Goal: Transaction & Acquisition: Purchase product/service

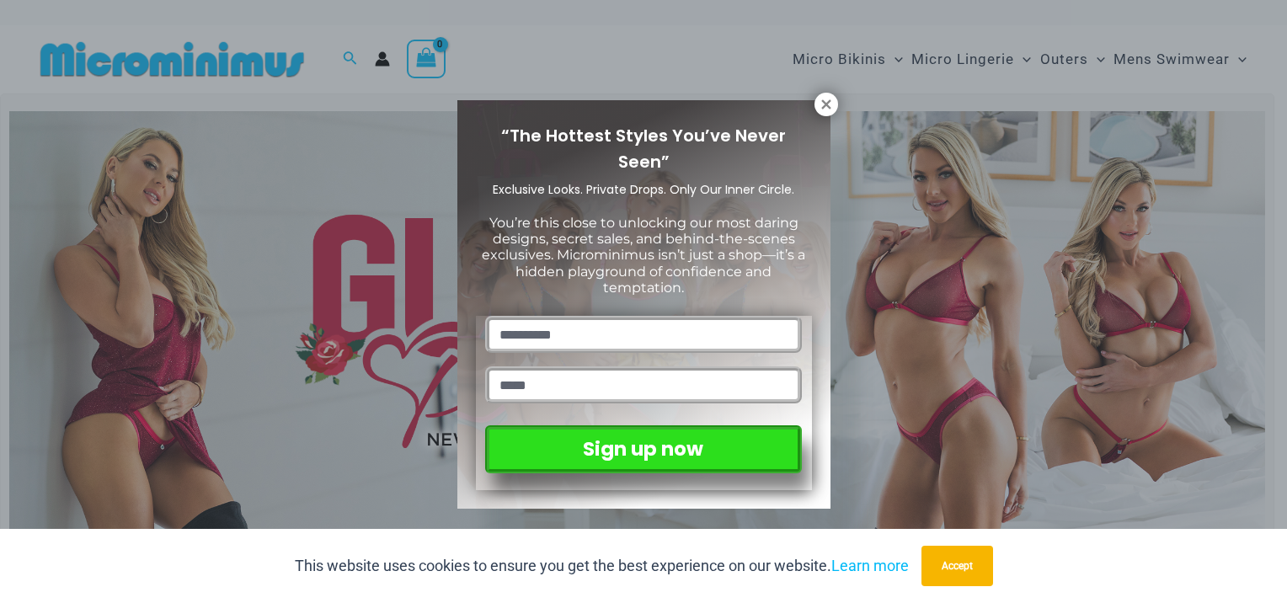
click at [806, 120] on div "“The Hottest Styles You’ve Never Seen” Exclusive Looks. Private Drops. Only Our…" at bounding box center [643, 304] width 373 height 409
click at [821, 103] on icon at bounding box center [826, 104] width 15 height 15
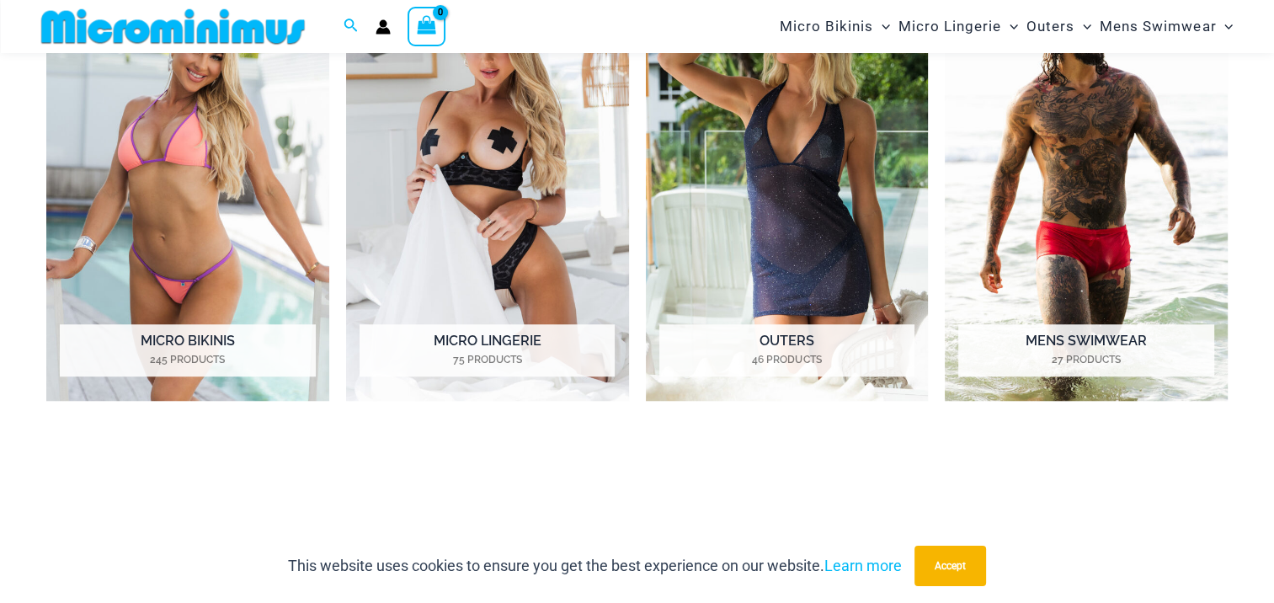
scroll to position [1411, 0]
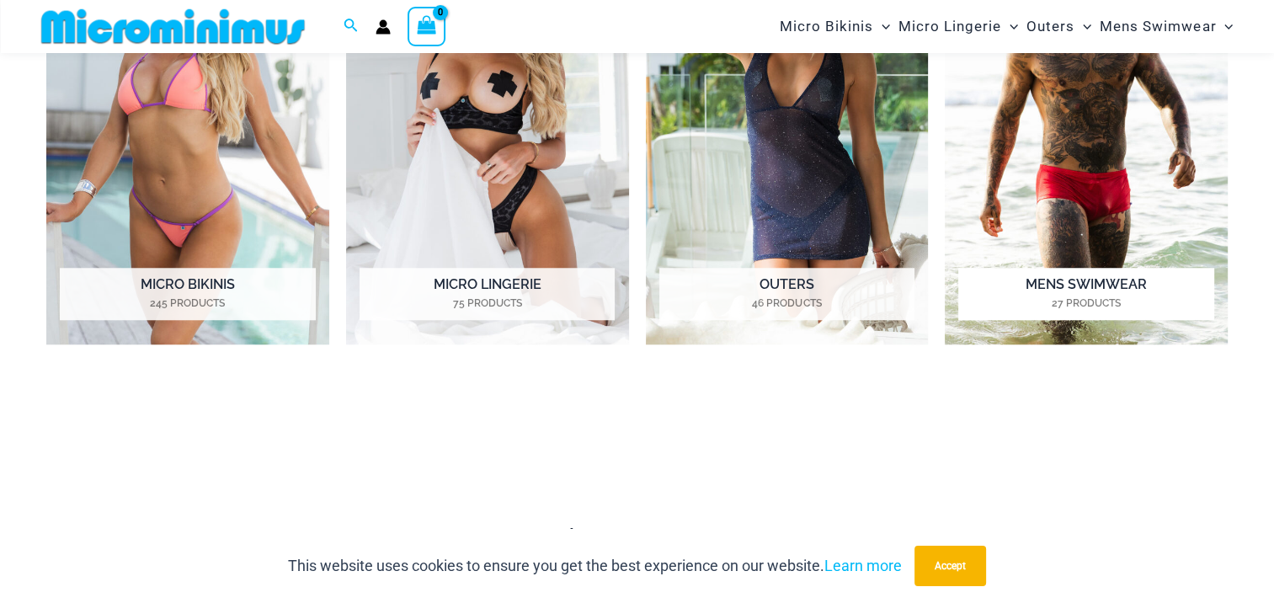
click at [1062, 283] on h2 "Mens Swimwear 27 Products" at bounding box center [1086, 294] width 255 height 52
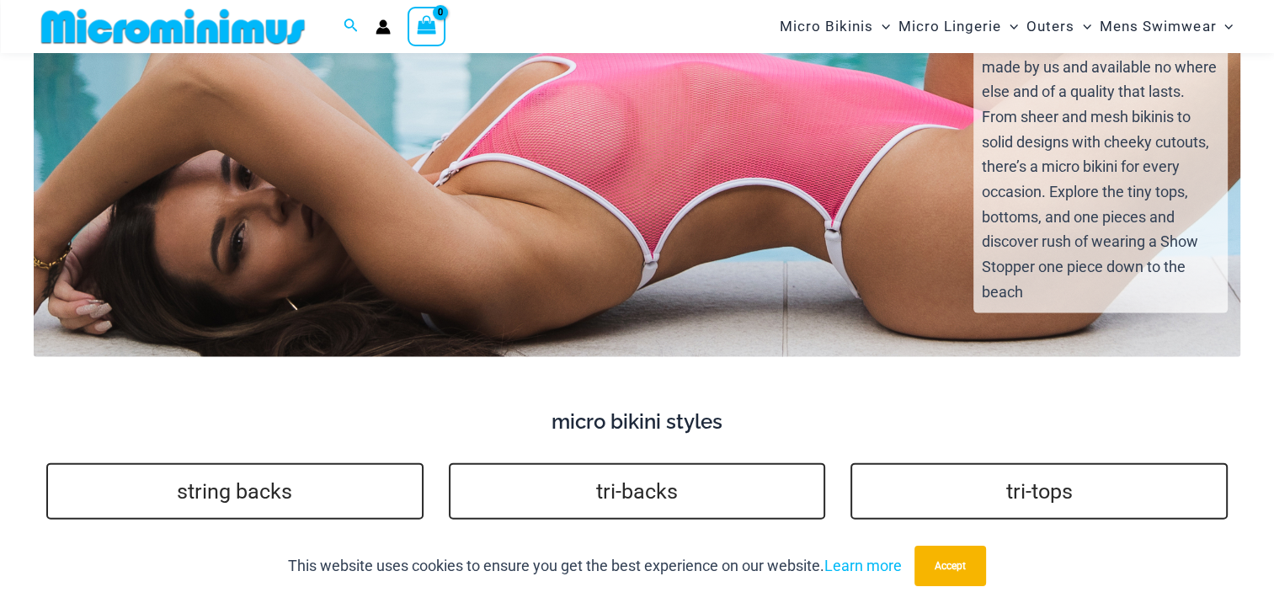
scroll to position [3580, 0]
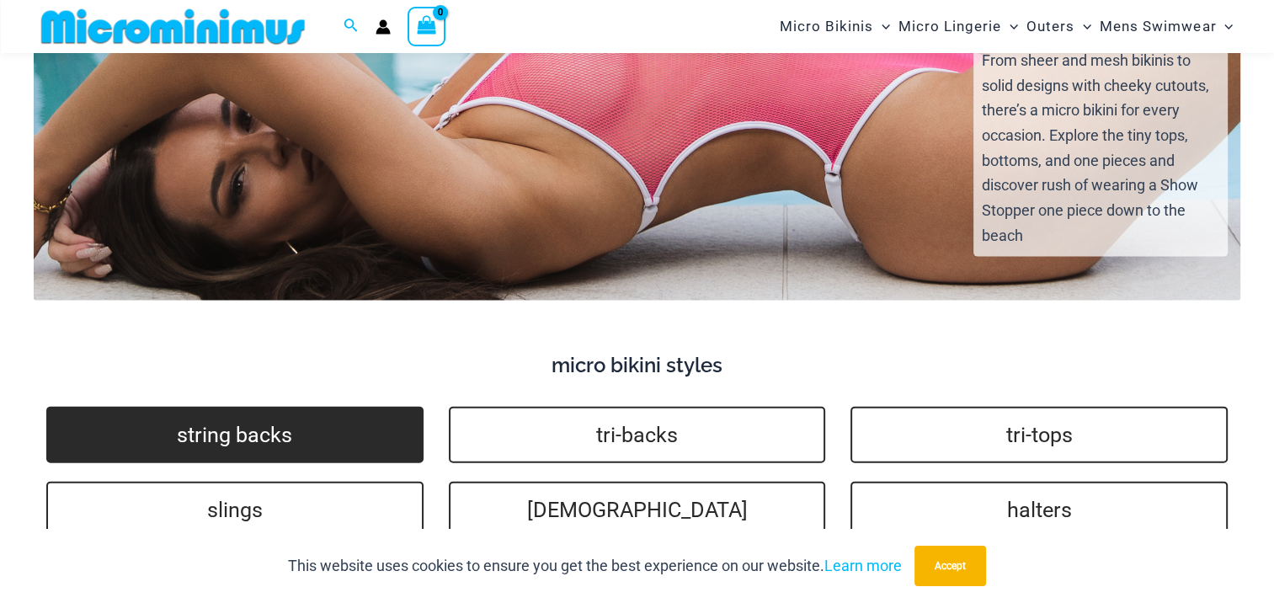
click at [232, 407] on link "string backs" at bounding box center [234, 435] width 377 height 56
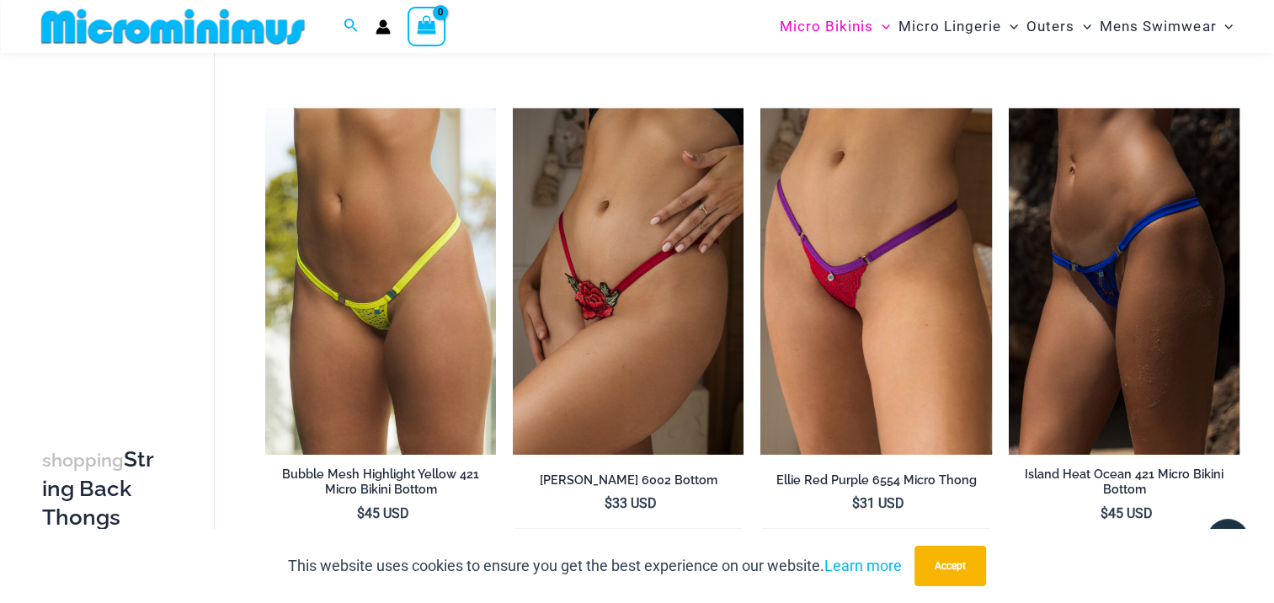
scroll to position [2736, 0]
